Goal: Task Accomplishment & Management: Manage account settings

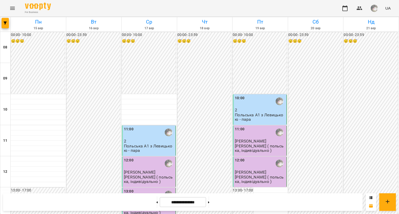
scroll to position [217, 0]
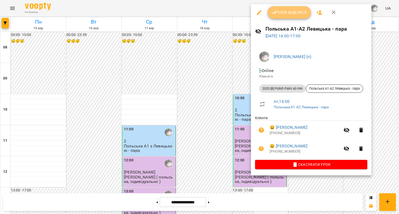
click at [285, 16] on button "Урок відбувся" at bounding box center [289, 12] width 44 height 12
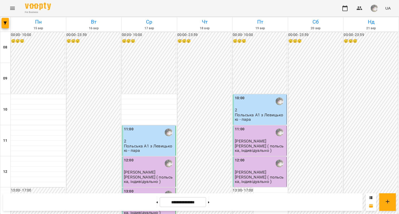
scroll to position [256, 0]
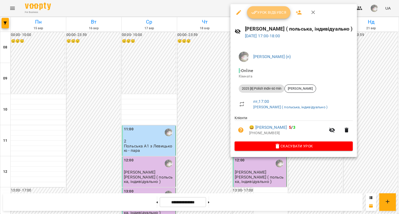
click at [258, 9] on button "Урок відбувся" at bounding box center [269, 12] width 44 height 12
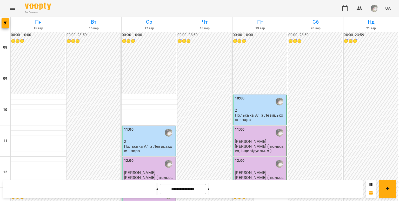
scroll to position [299, 0]
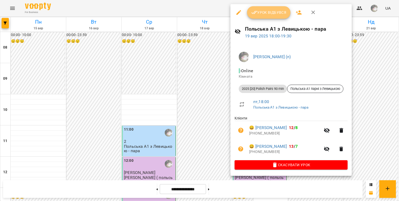
click at [265, 16] on button "Урок відбувся" at bounding box center [269, 12] width 44 height 12
